Goal: Information Seeking & Learning: Check status

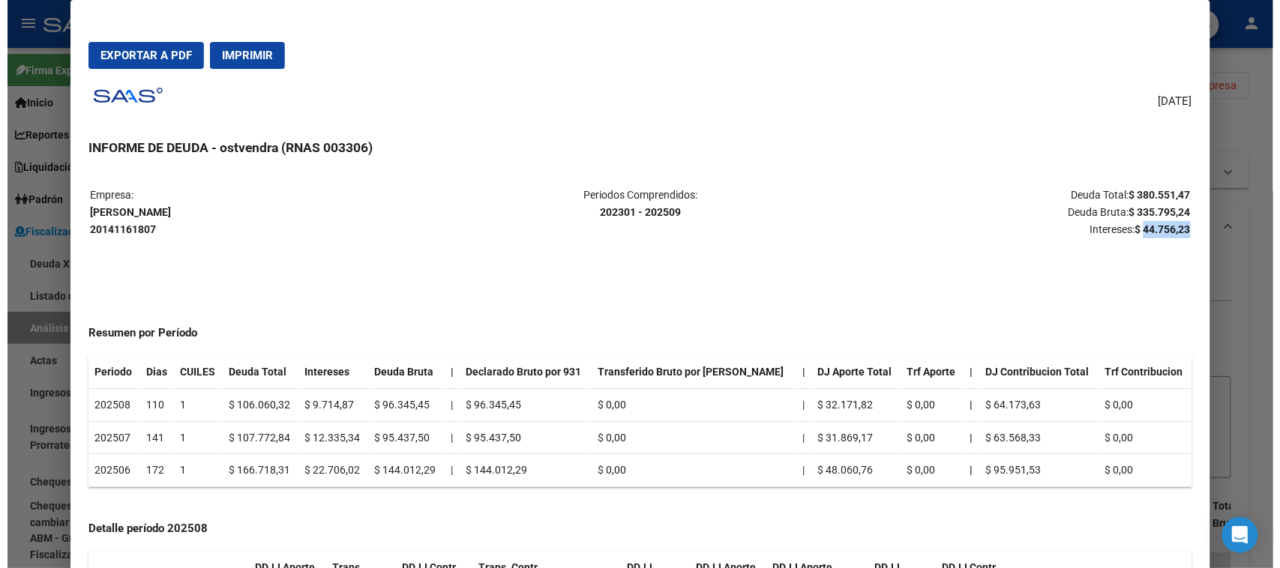
scroll to position [34, 0]
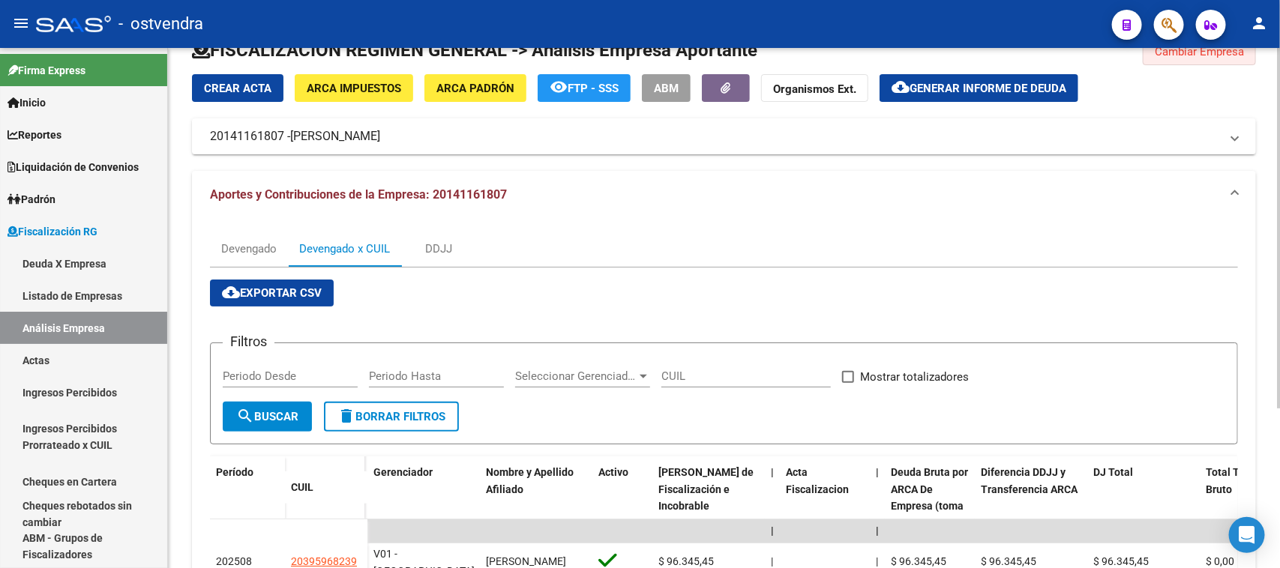
click at [1209, 58] on button "Cambiar Empresa" at bounding box center [1199, 51] width 113 height 27
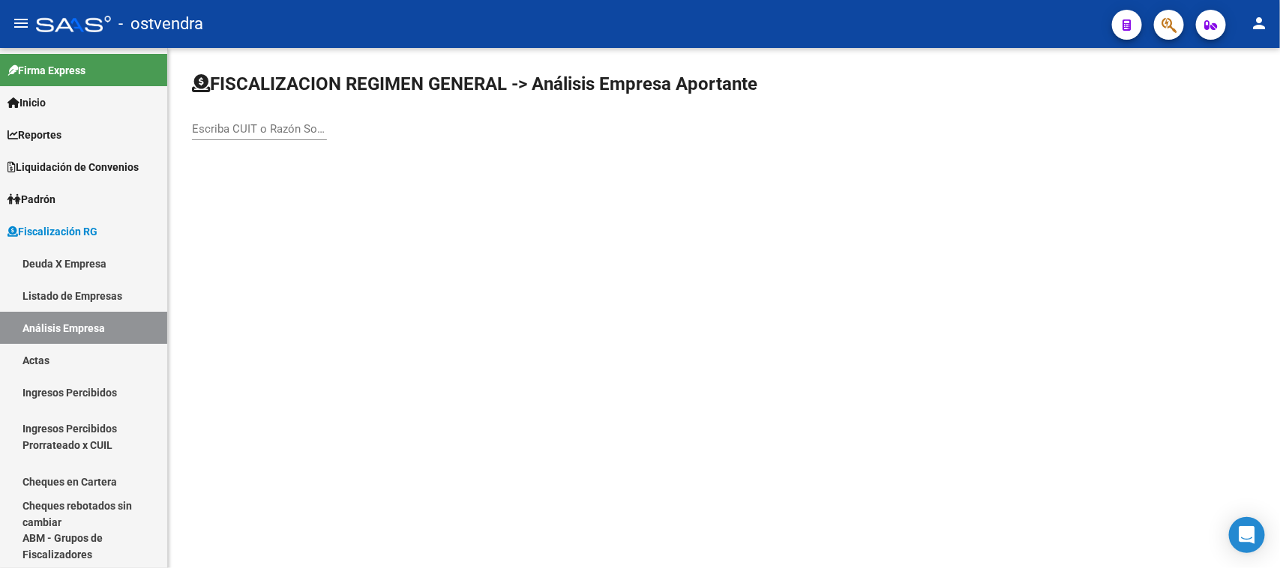
click at [294, 122] on input "Escriba CUIT o Razón Social para buscar" at bounding box center [259, 128] width 135 height 13
paste input "30715559745"
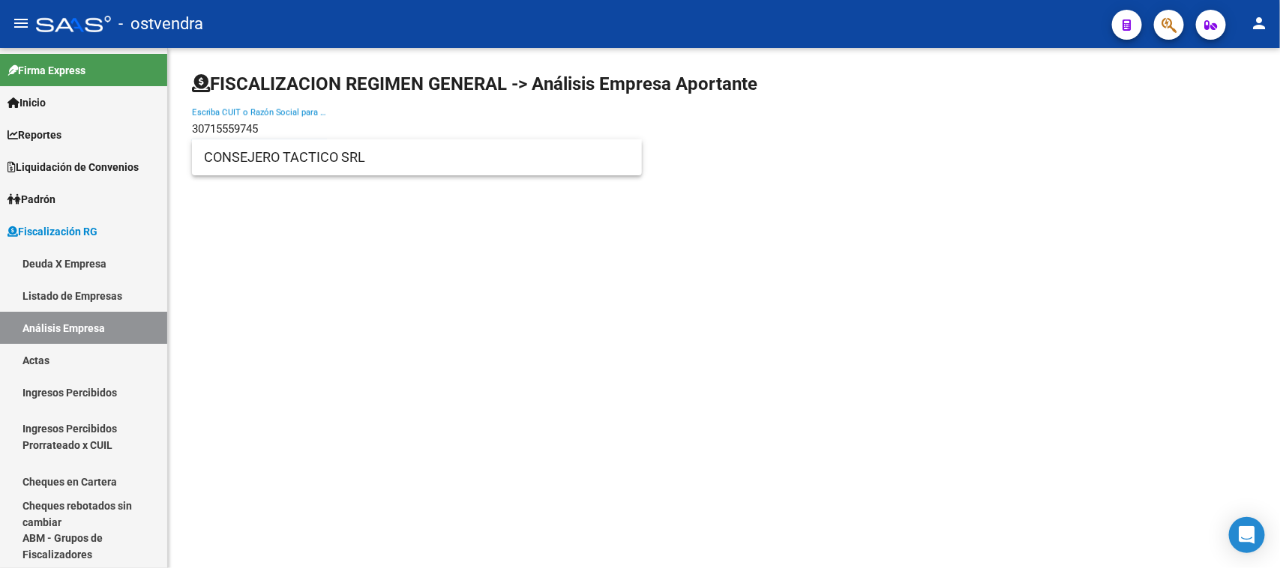
type input "30715559745"
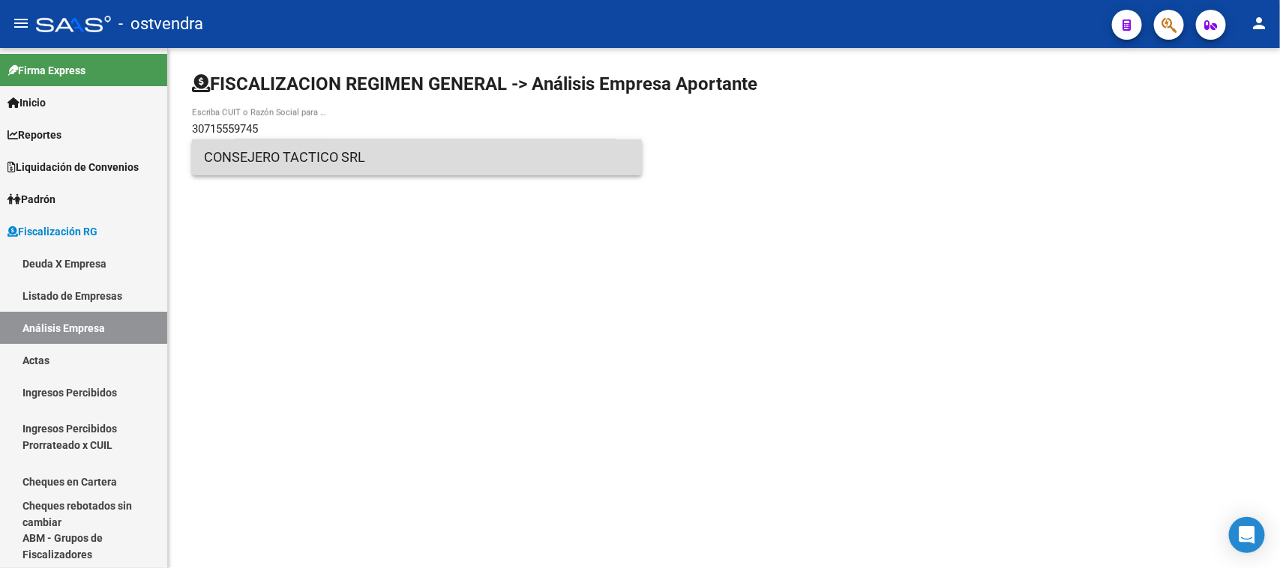
click at [343, 169] on span "CONSEJERO TACTICO SRL" at bounding box center [417, 157] width 426 height 36
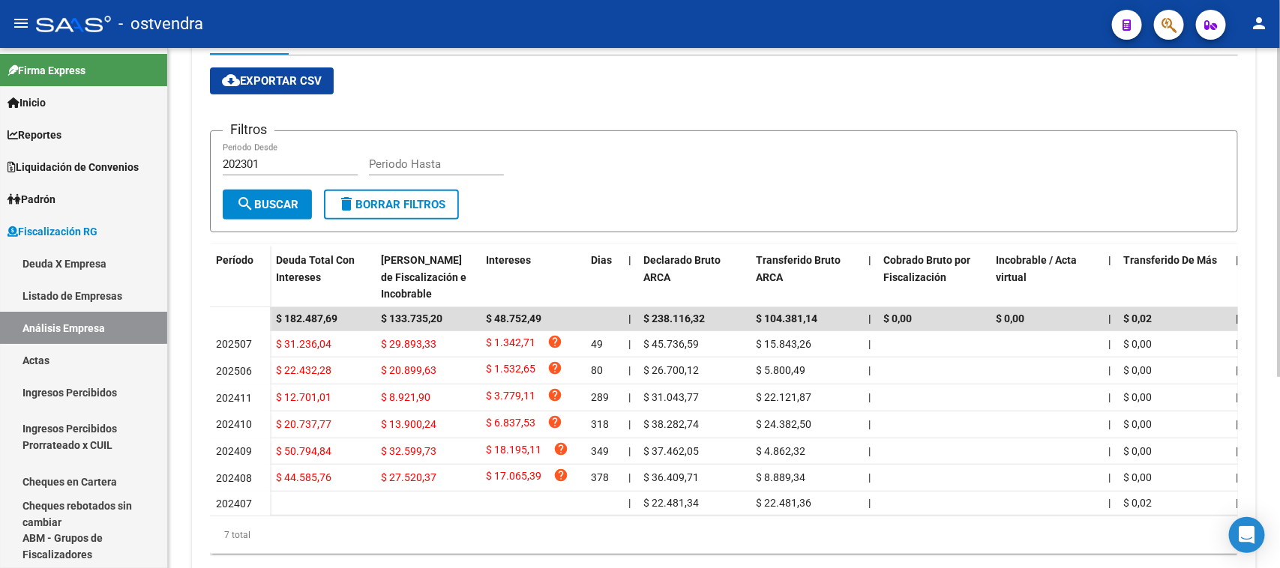
scroll to position [270, 0]
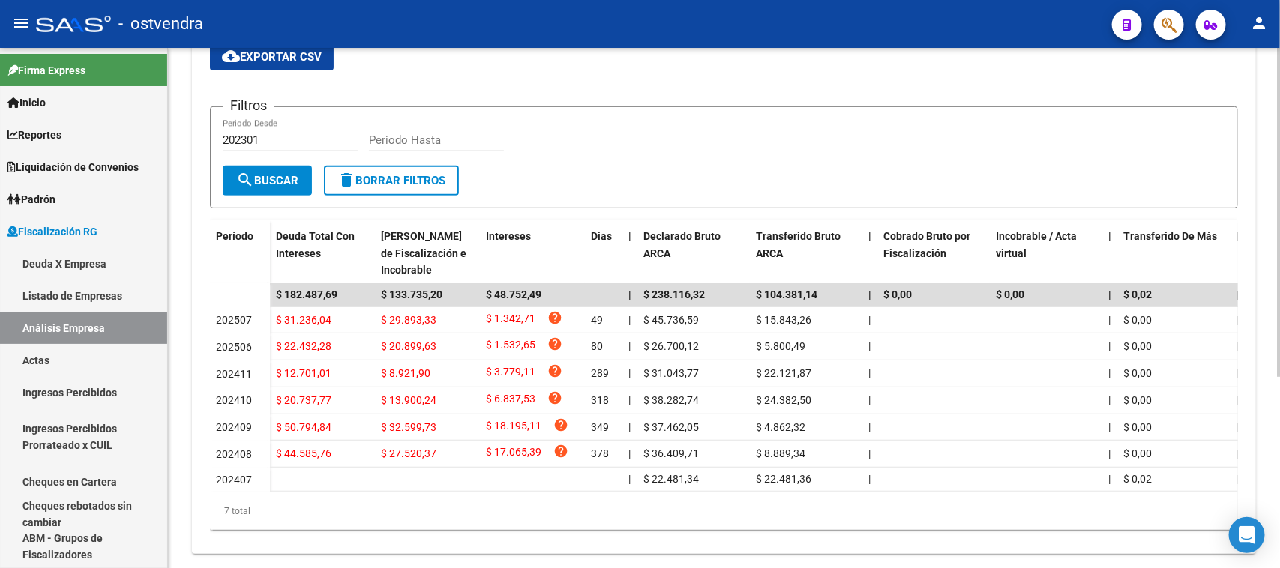
click at [1265, 310] on div at bounding box center [1279, 390] width 4 height 329
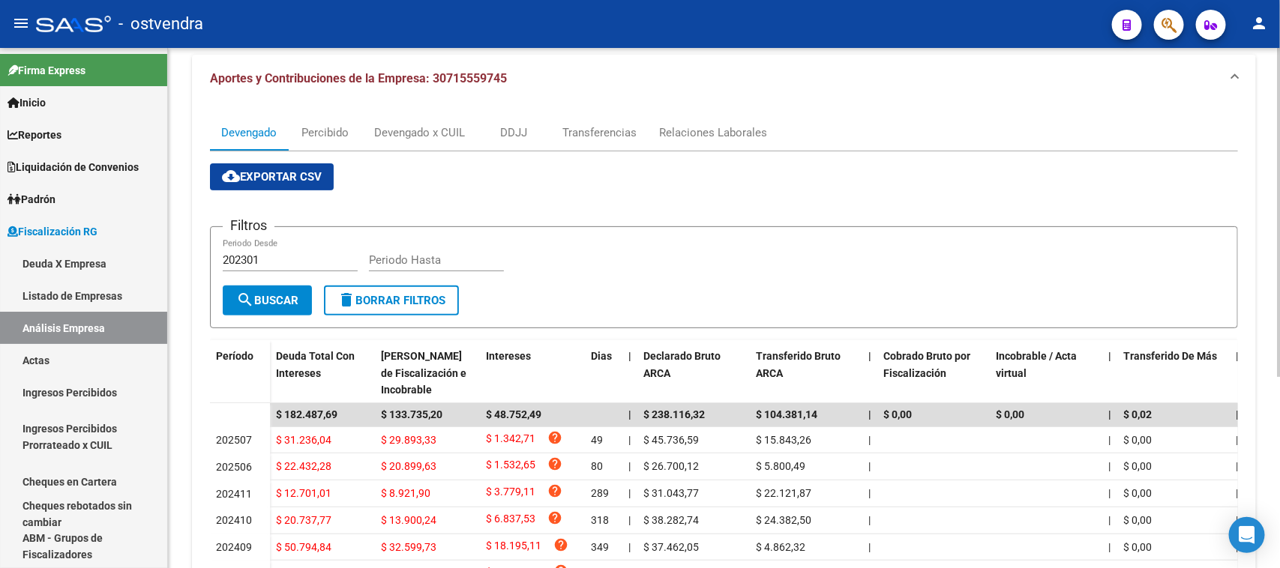
scroll to position [148, 0]
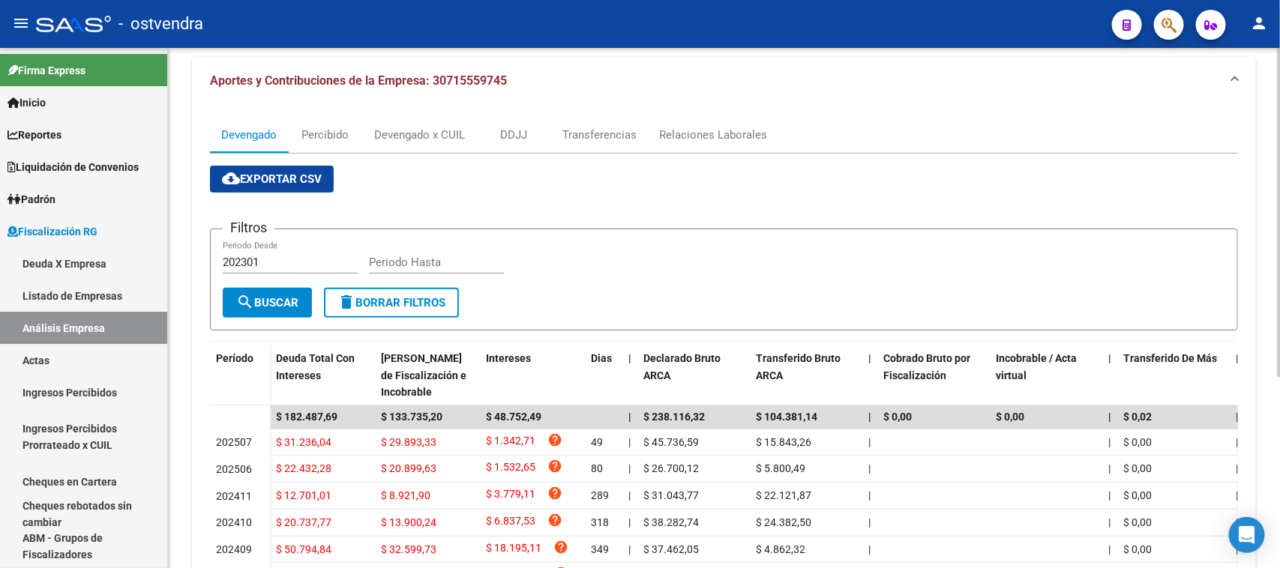
click at [1265, 193] on div "FISCALIZACION REGIMEN GENERAL -> Análisis Empresa Aportante Cambiar Empresa Cre…" at bounding box center [726, 306] width 1116 height 812
click at [400, 127] on div "Devengado x CUIL" at bounding box center [419, 135] width 91 height 16
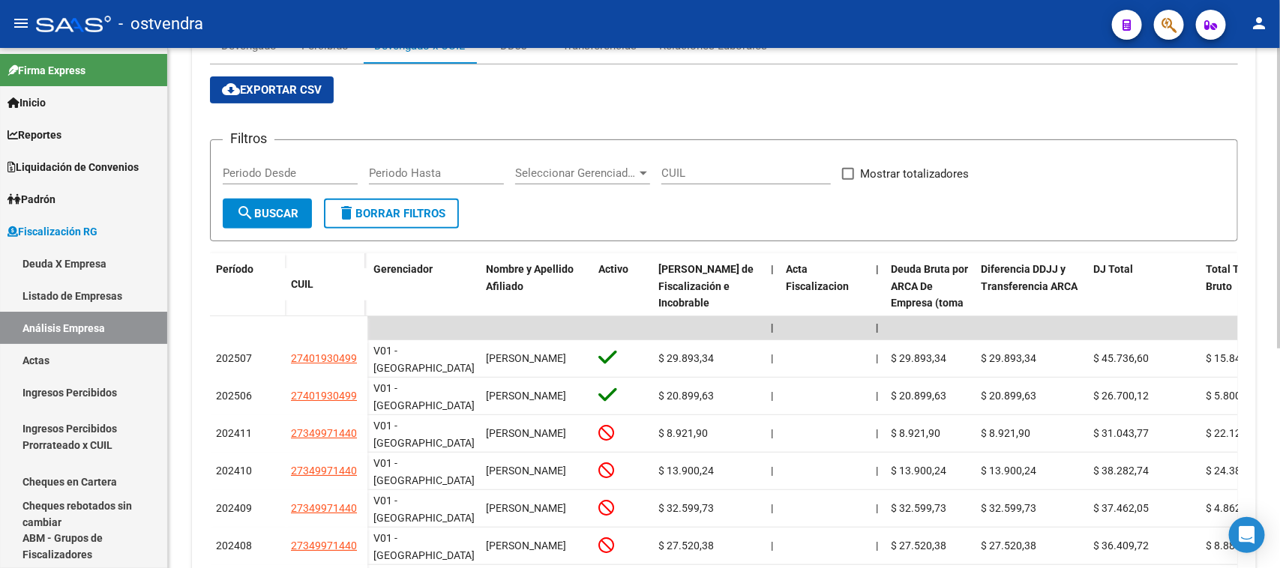
scroll to position [289, 0]
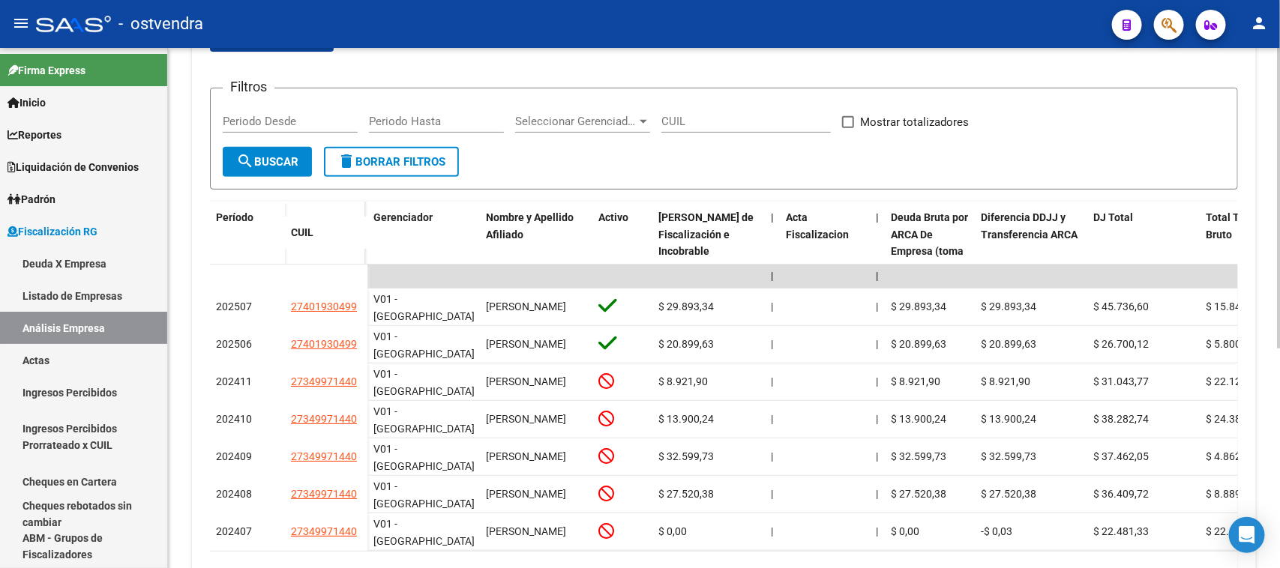
click at [1265, 340] on div at bounding box center [1279, 370] width 4 height 301
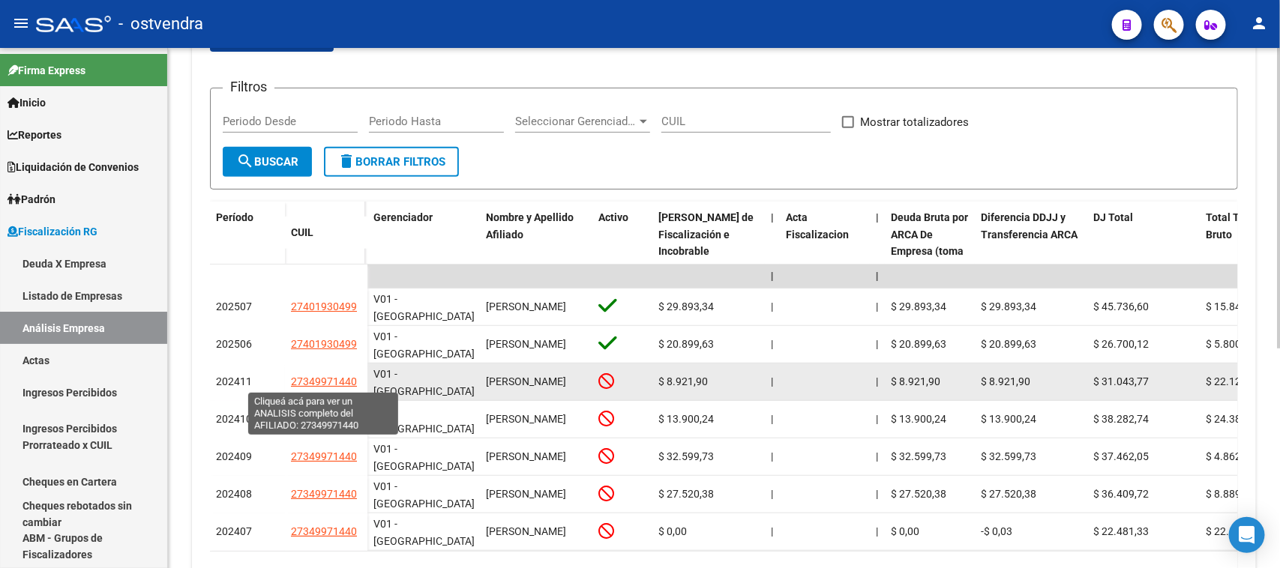
drag, startPoint x: 275, startPoint y: 382, endPoint x: 354, endPoint y: 387, distance: 78.9
click at [354, 387] on div "202411 27349971440" at bounding box center [288, 382] width 157 height 37
copy div "27349971440"
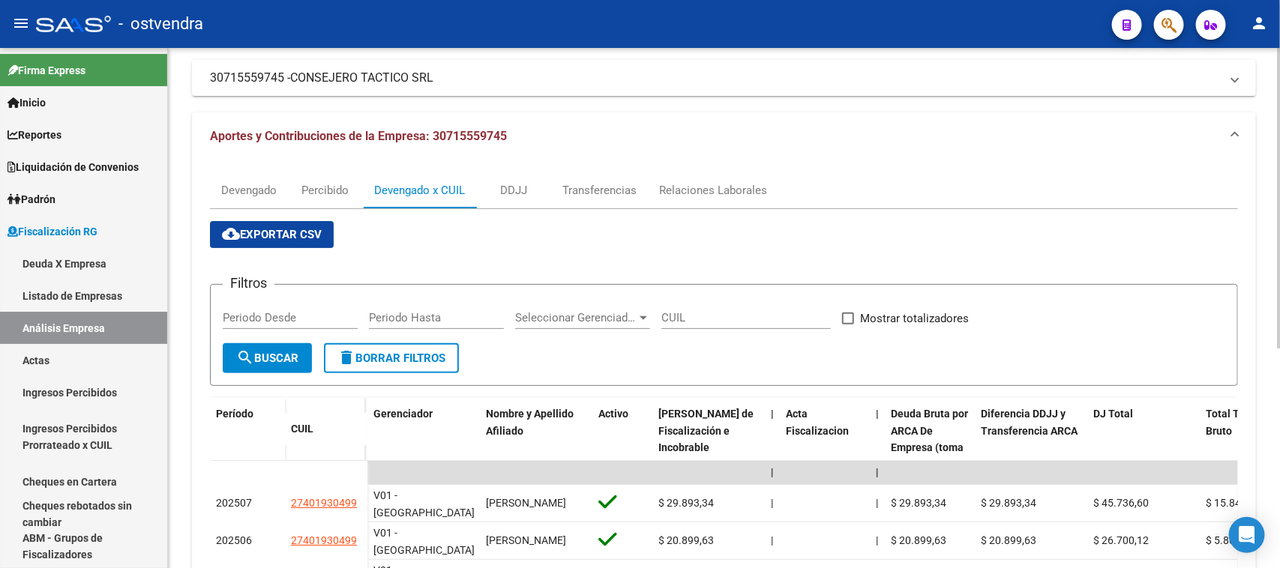
scroll to position [87, 0]
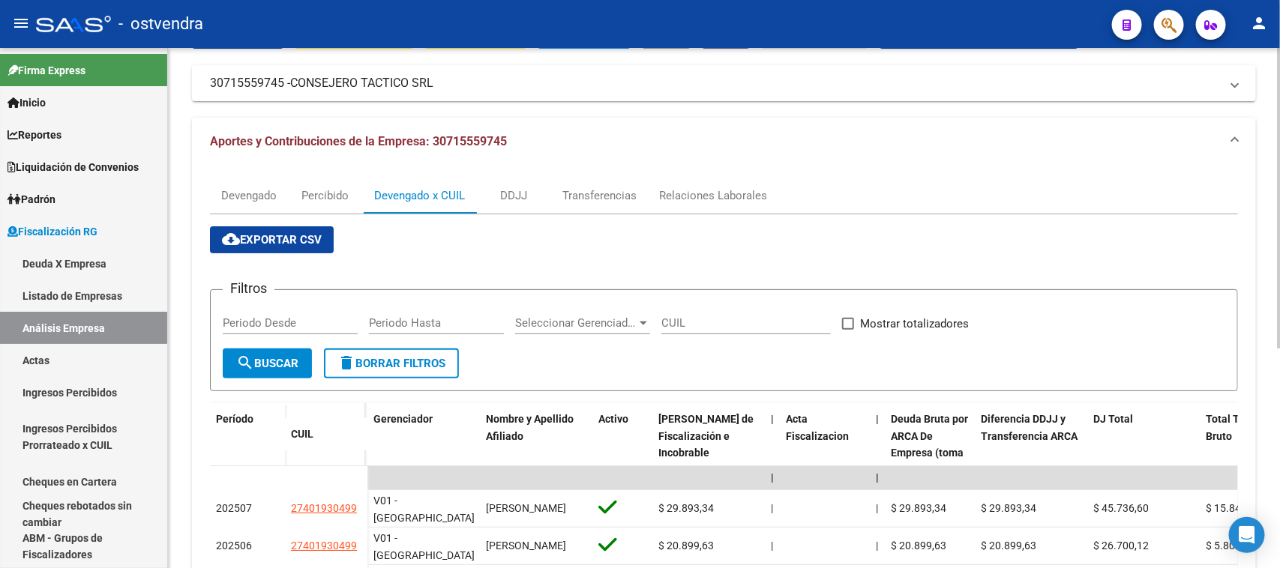
click at [1265, 193] on div "FISCALIZACION REGIMEN GENERAL -> Análisis Empresa Aportante Cambiar Empresa Cre…" at bounding box center [726, 406] width 1116 height 890
click at [231, 185] on div "Devengado" at bounding box center [249, 196] width 78 height 36
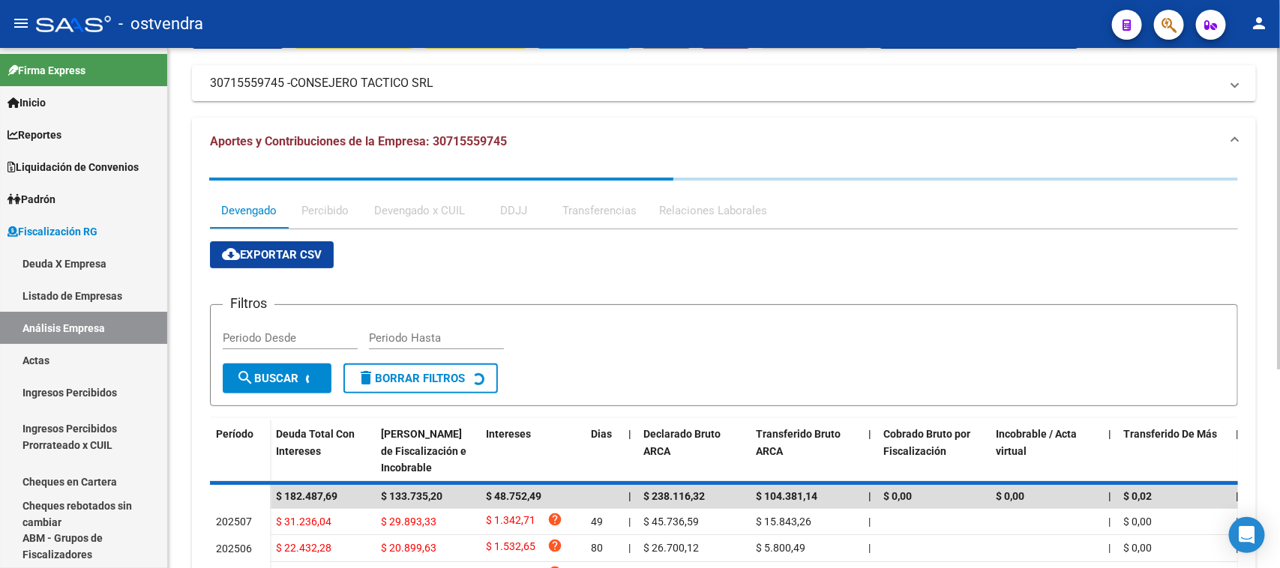
scroll to position [0, 0]
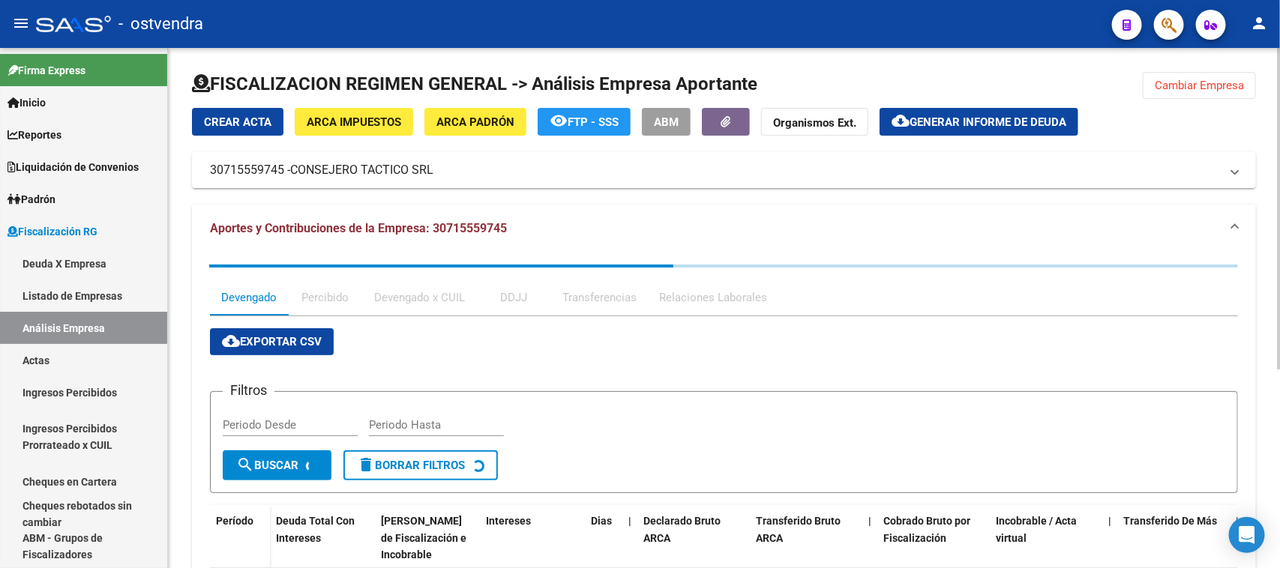
click at [236, 192] on div "Crear Acta ARCA Impuestos ARCA Padrón remove_red_eye FTP - SSS ABM Organismos E…" at bounding box center [724, 475] width 1064 height 735
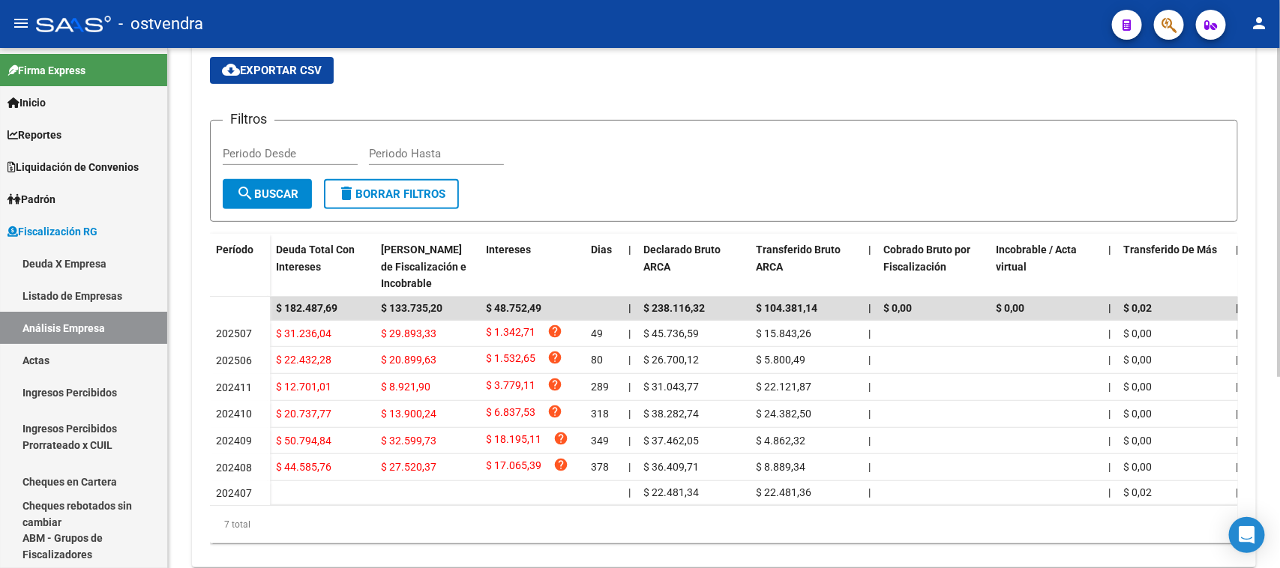
scroll to position [259, 0]
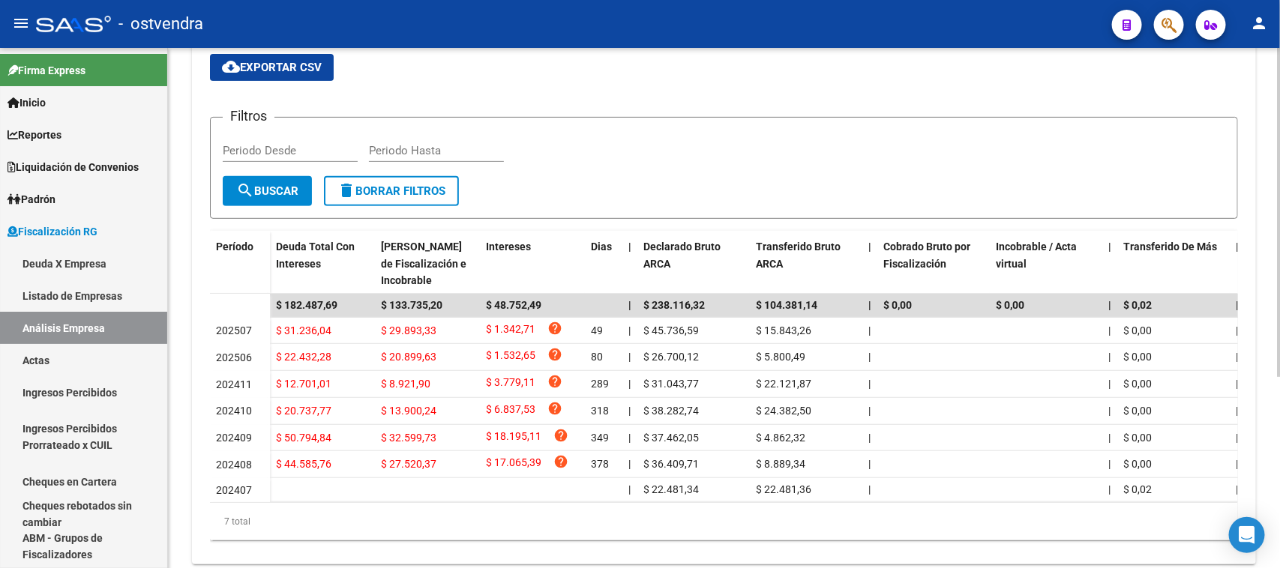
click at [1265, 321] on div at bounding box center [1279, 383] width 4 height 329
